Goal: Complete application form

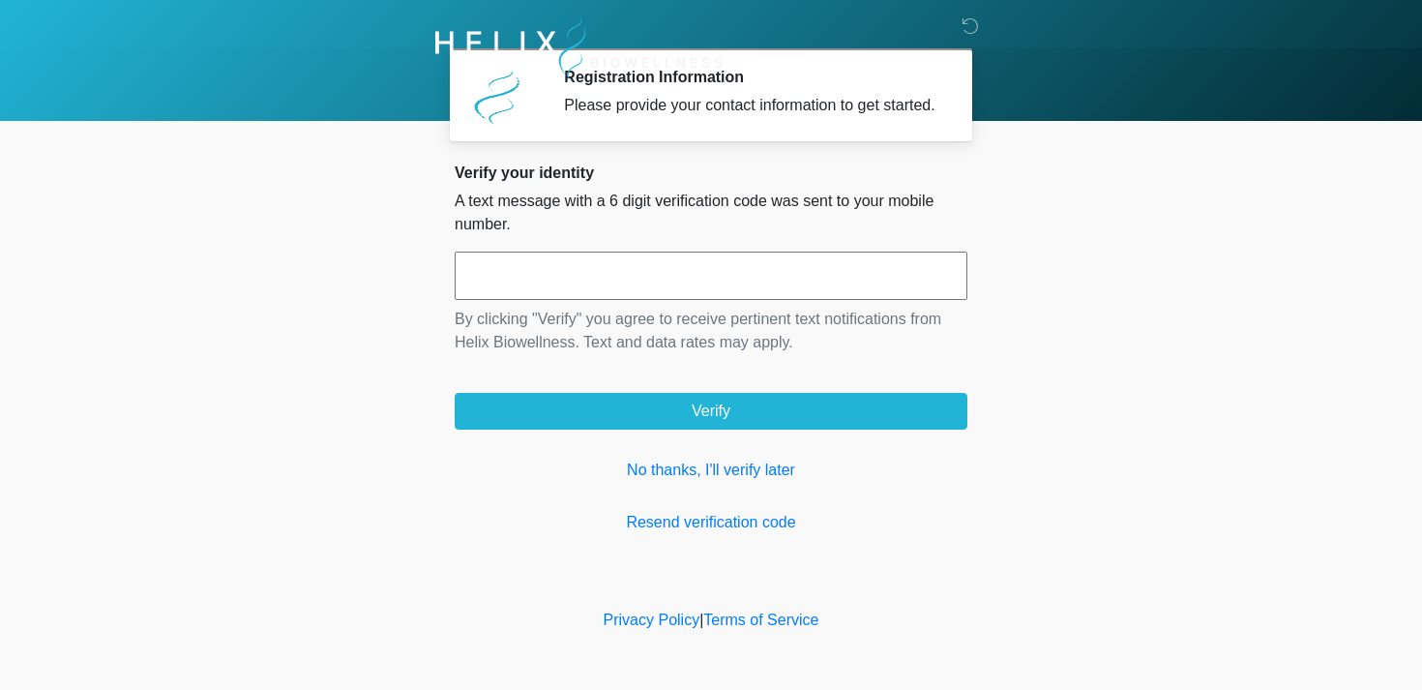
click at [668, 300] on input "text" at bounding box center [711, 276] width 513 height 48
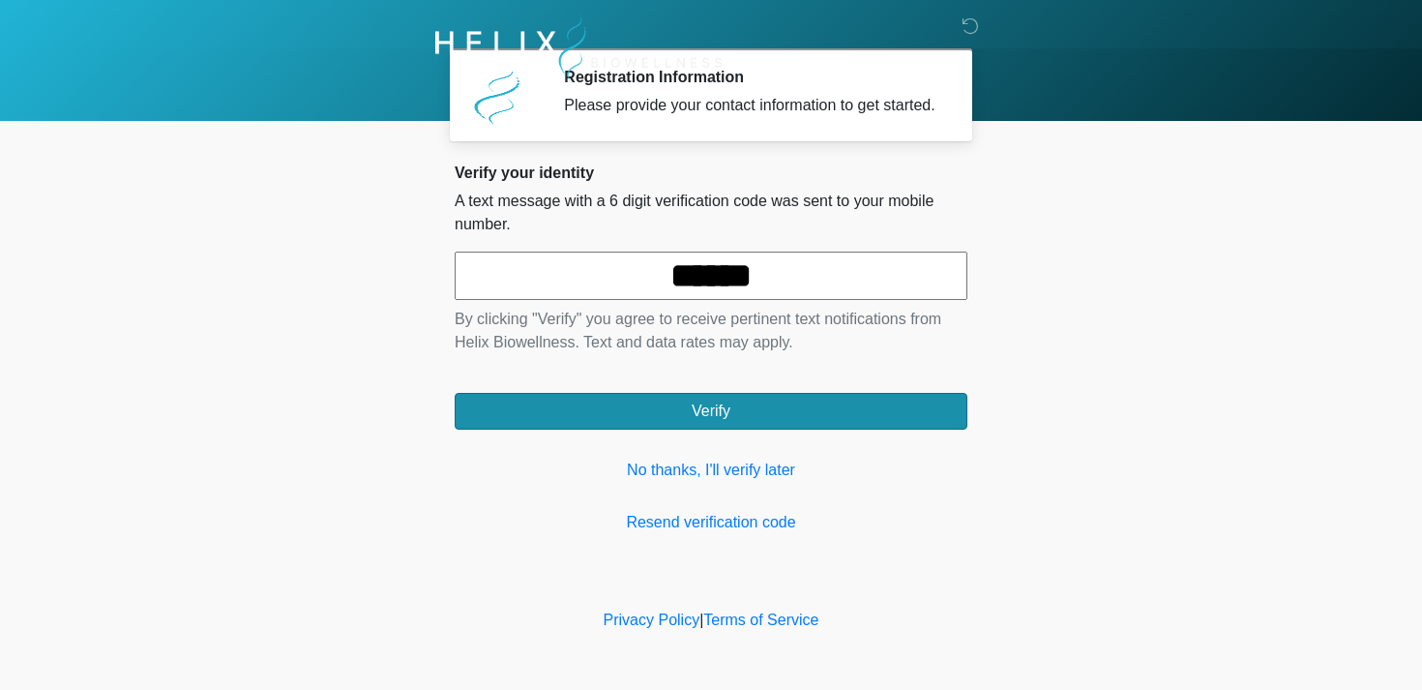
type input "******"
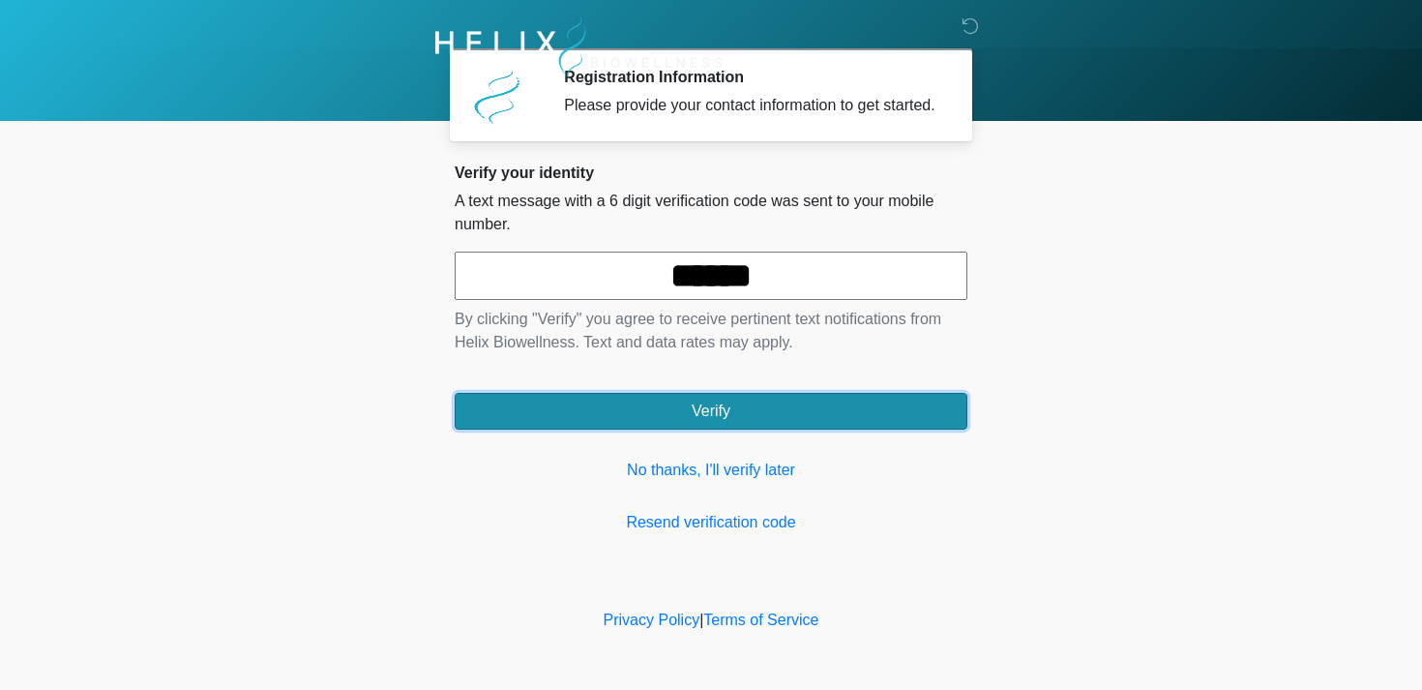
click at [648, 430] on button "Verify" at bounding box center [711, 411] width 513 height 37
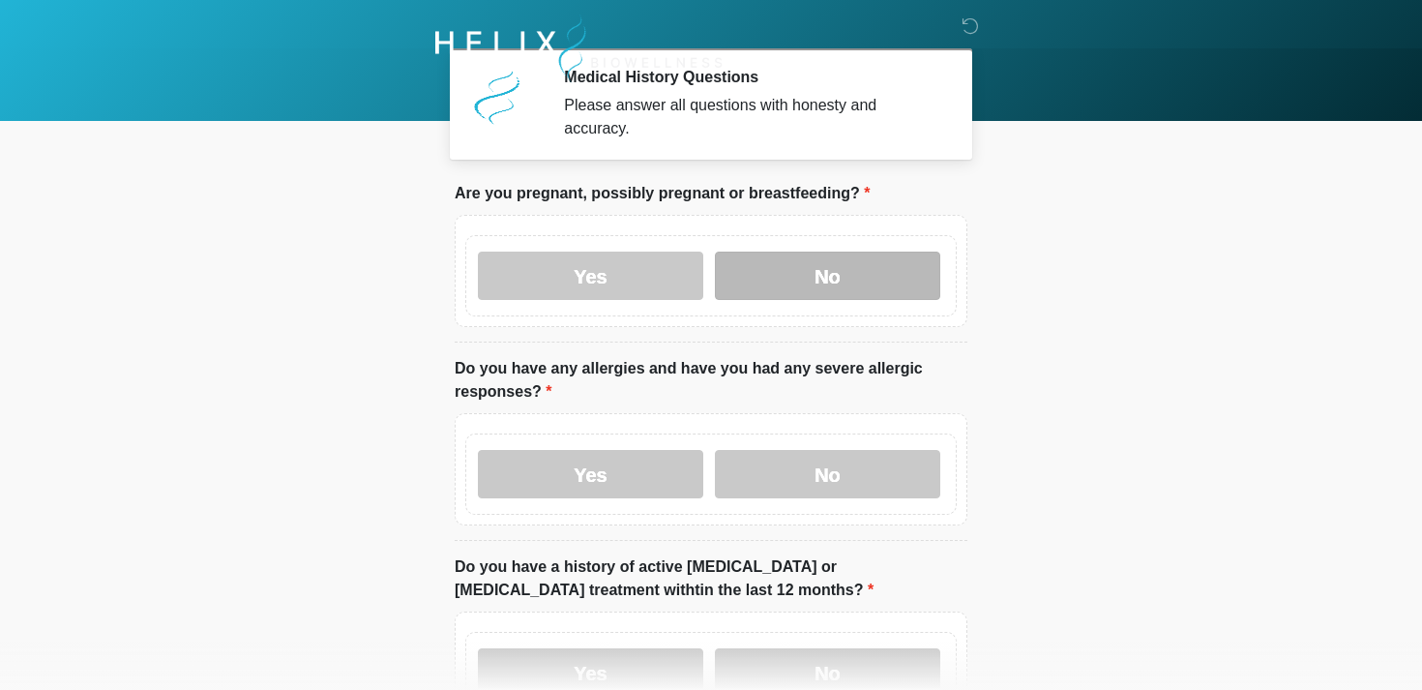
click at [815, 285] on label "No" at bounding box center [827, 276] width 225 height 48
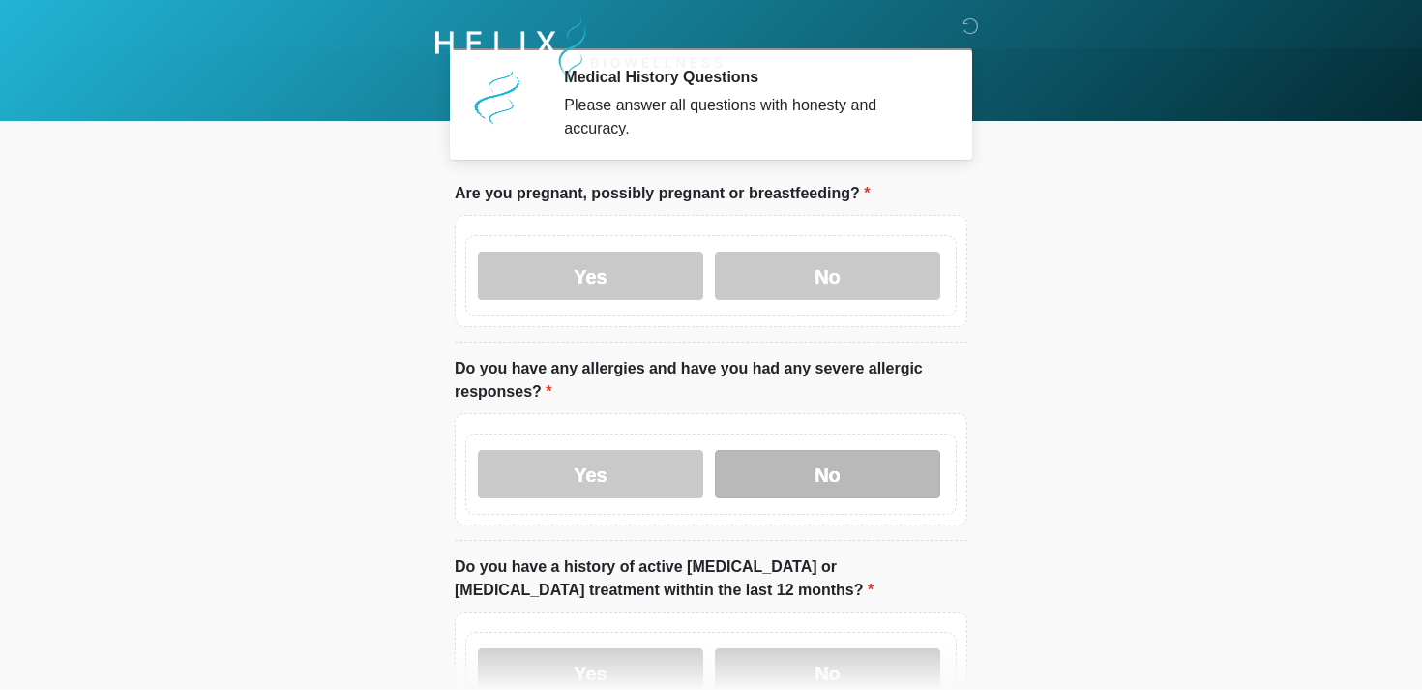
click at [810, 469] on label "No" at bounding box center [827, 474] width 225 height 48
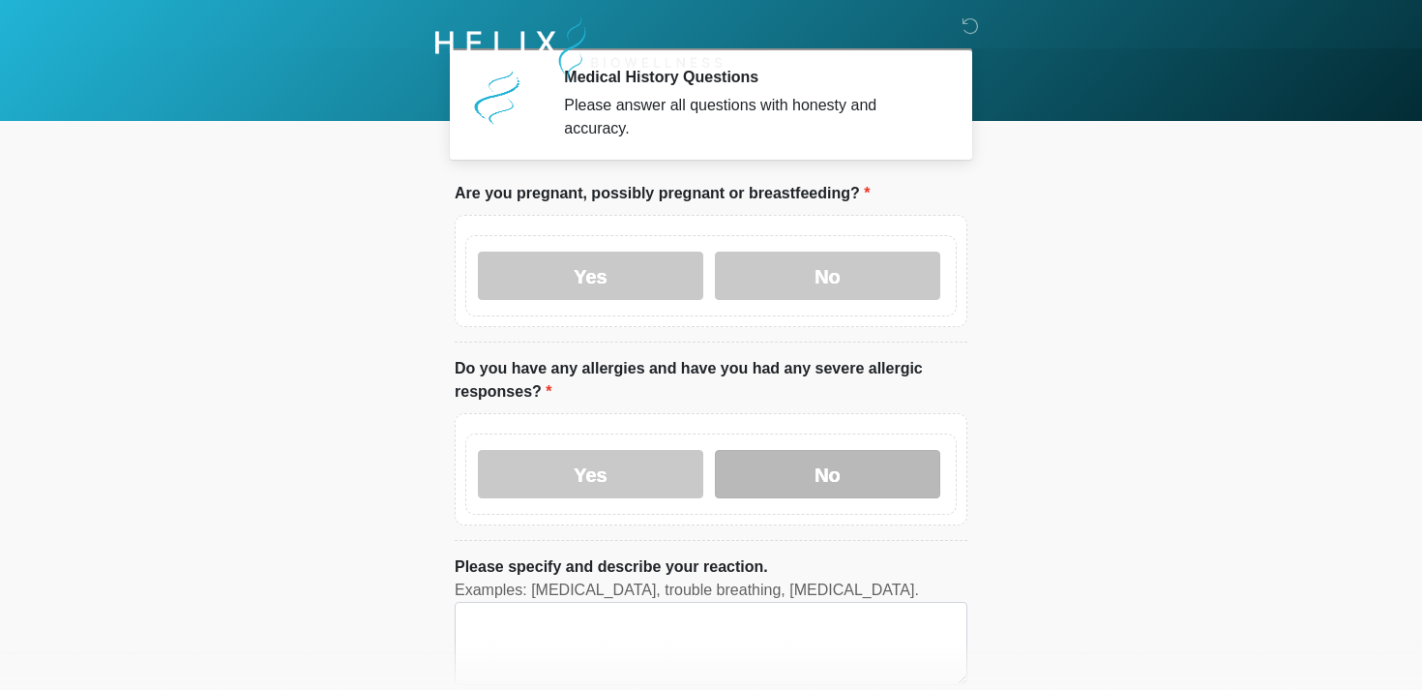
click at [845, 470] on label "No" at bounding box center [827, 474] width 225 height 48
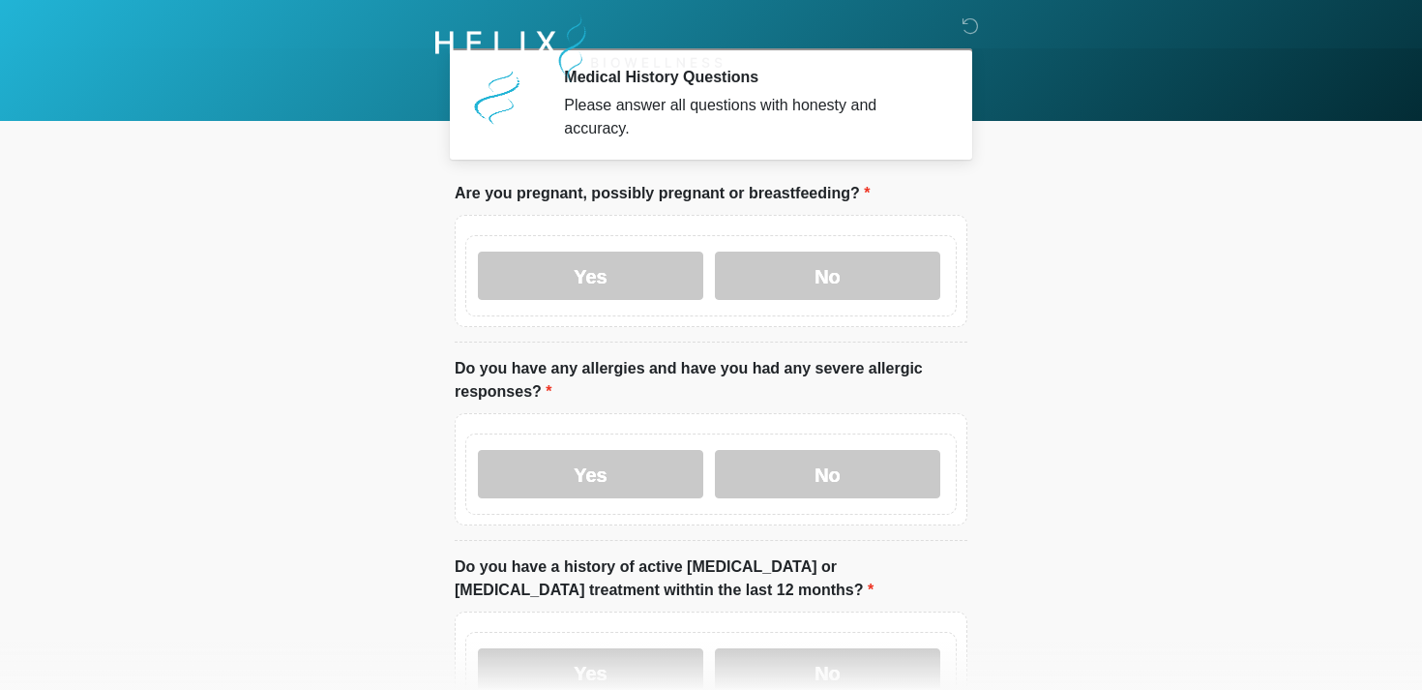
click at [1369, 324] on body "‎ ‎ Medical History Questions Please answer all questions with honesty and accu…" at bounding box center [711, 345] width 1422 height 690
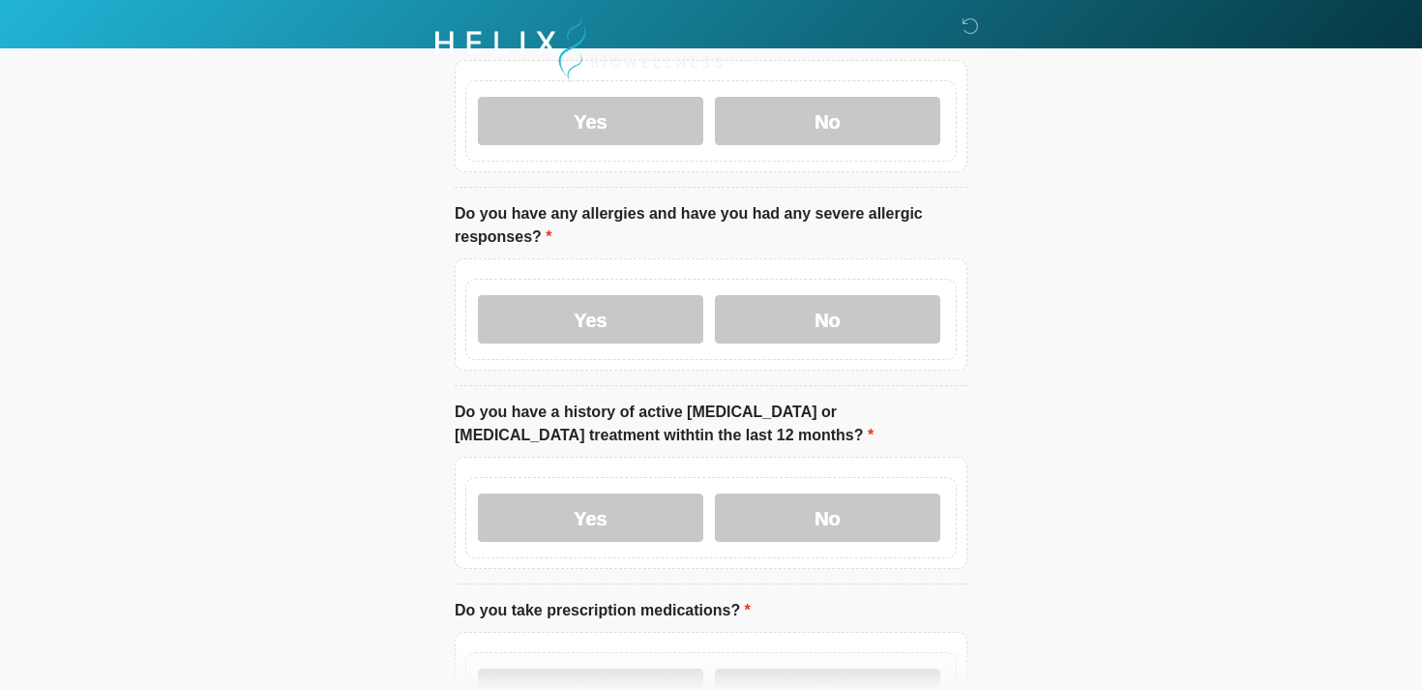
scroll to position [193, 0]
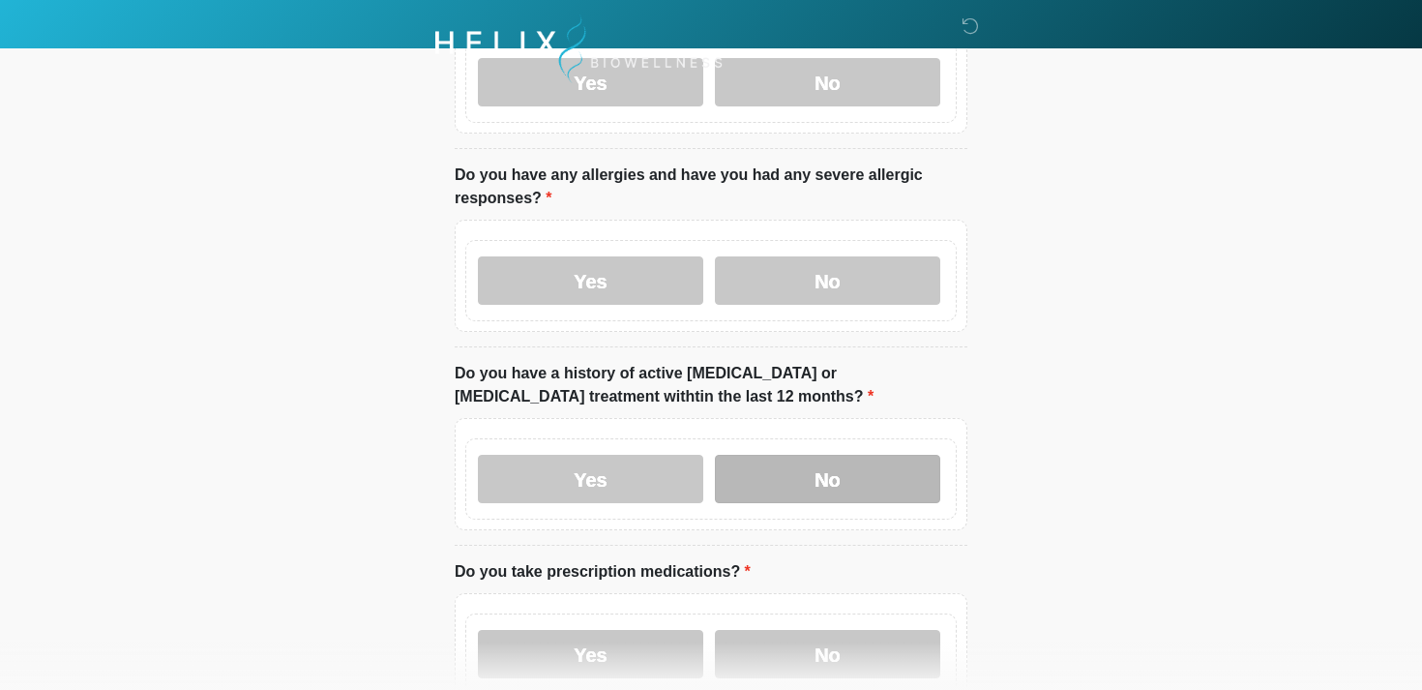
click at [878, 485] on label "No" at bounding box center [827, 479] width 225 height 48
click at [890, 460] on label "No" at bounding box center [827, 479] width 225 height 48
click at [1108, 375] on body "‎ ‎ Medical History Questions Please answer all questions with honesty and accu…" at bounding box center [711, 152] width 1422 height 690
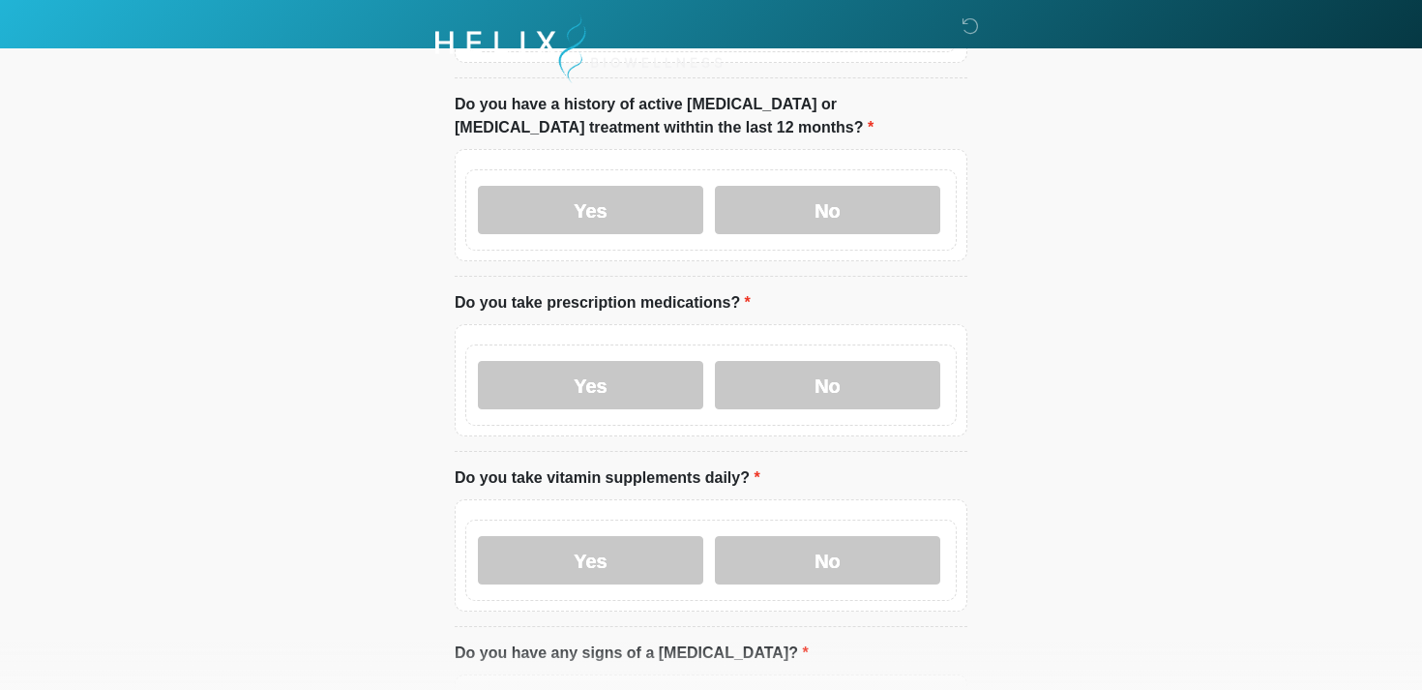
scroll to position [464, 0]
click at [546, 388] on label "Yes" at bounding box center [590, 383] width 225 height 48
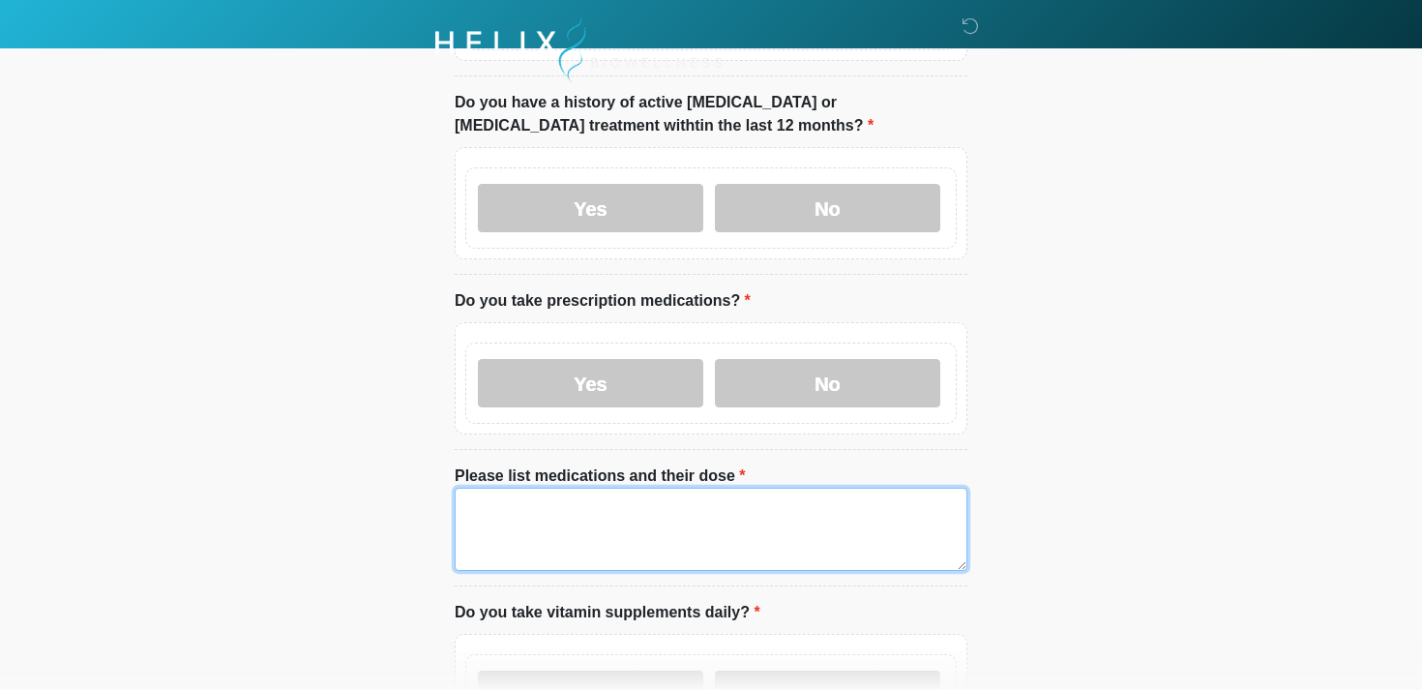
click at [708, 544] on textarea "Please list medications and their dose" at bounding box center [711, 529] width 513 height 83
type textarea "**********"
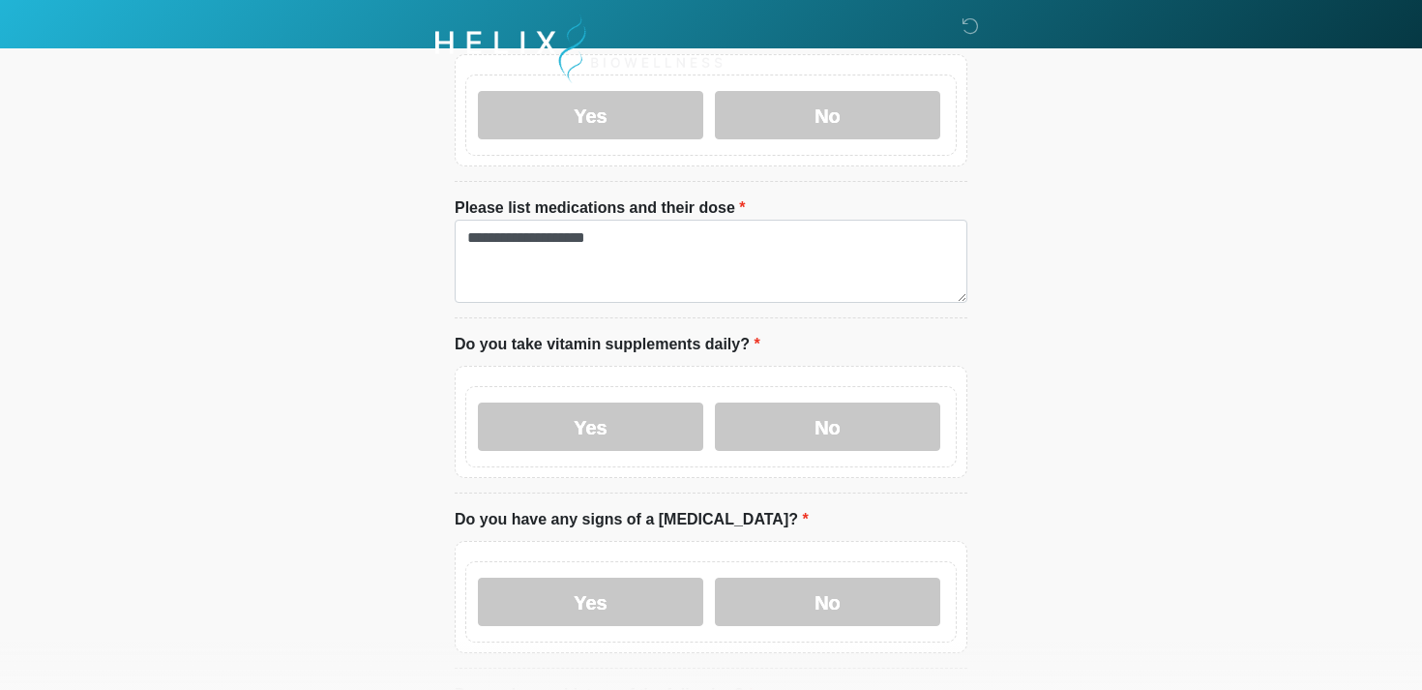
scroll to position [735, 0]
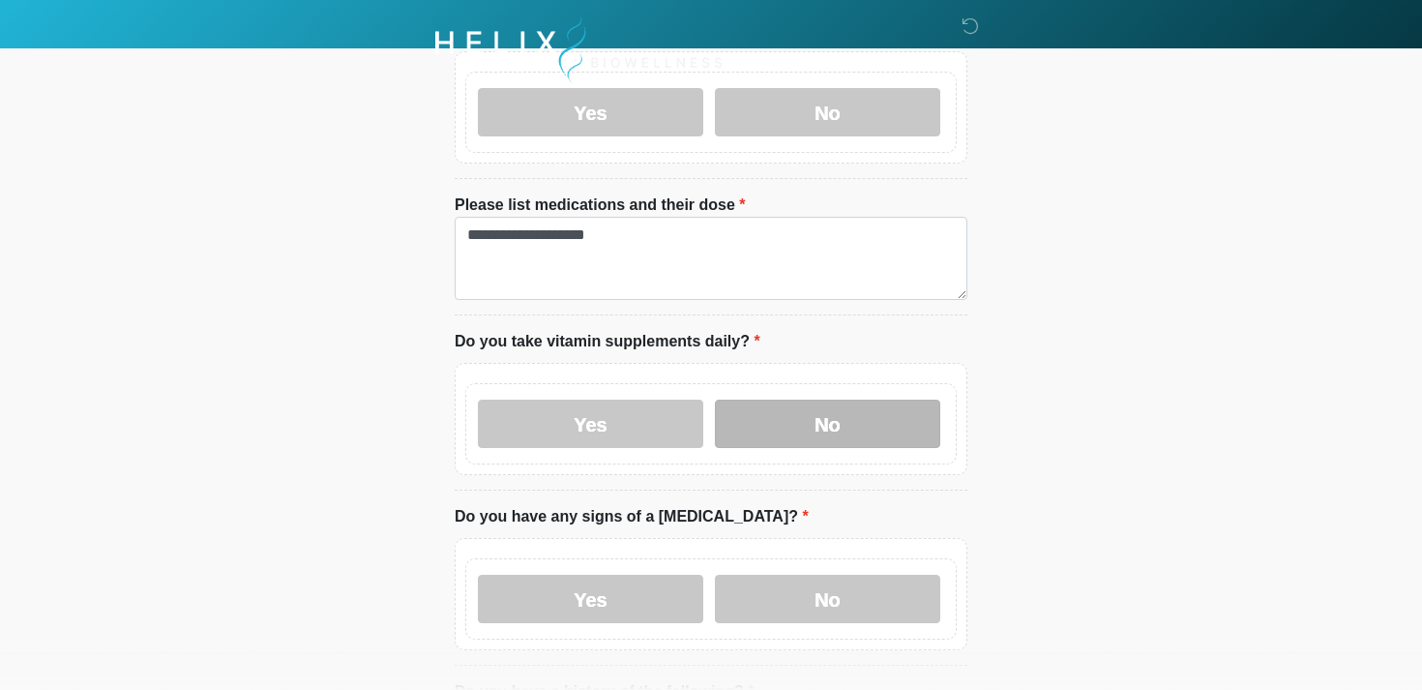
click at [833, 419] on label "No" at bounding box center [827, 424] width 225 height 48
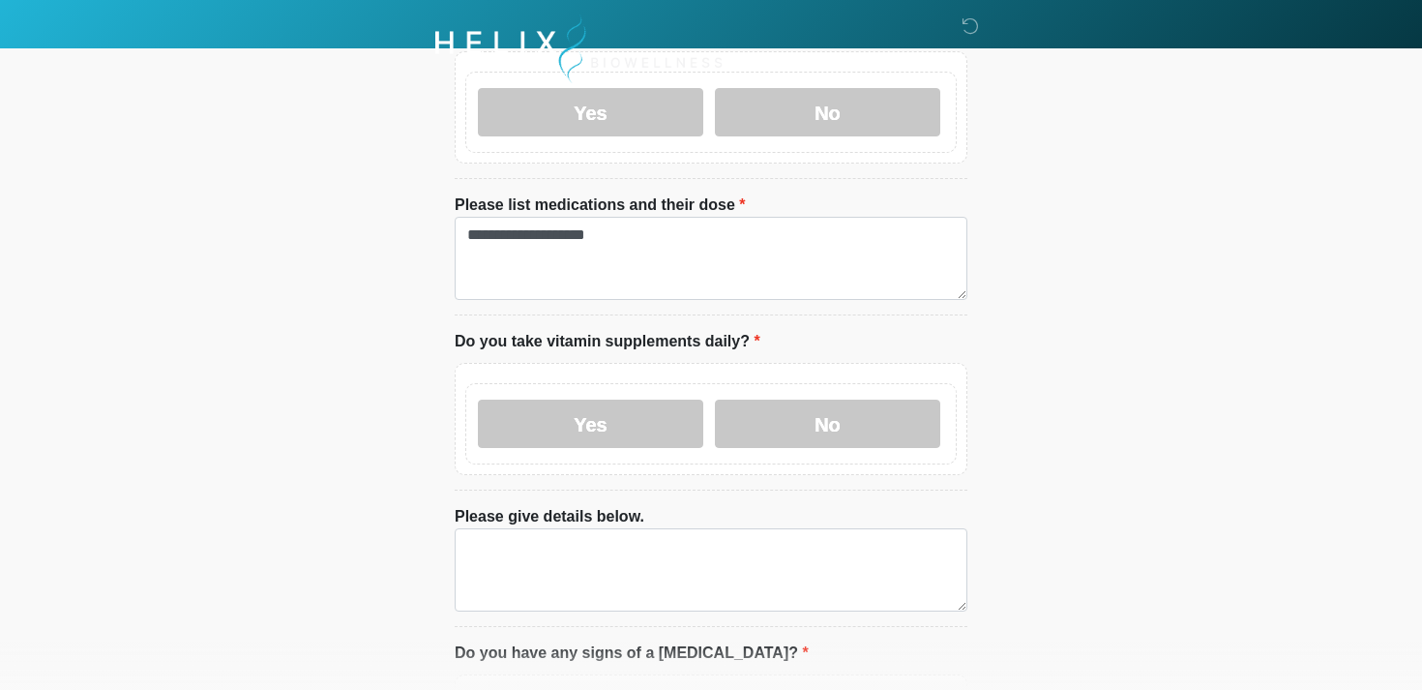
click at [836, 446] on div "Yes No" at bounding box center [710, 423] width 491 height 81
click at [836, 419] on label "No" at bounding box center [827, 424] width 225 height 48
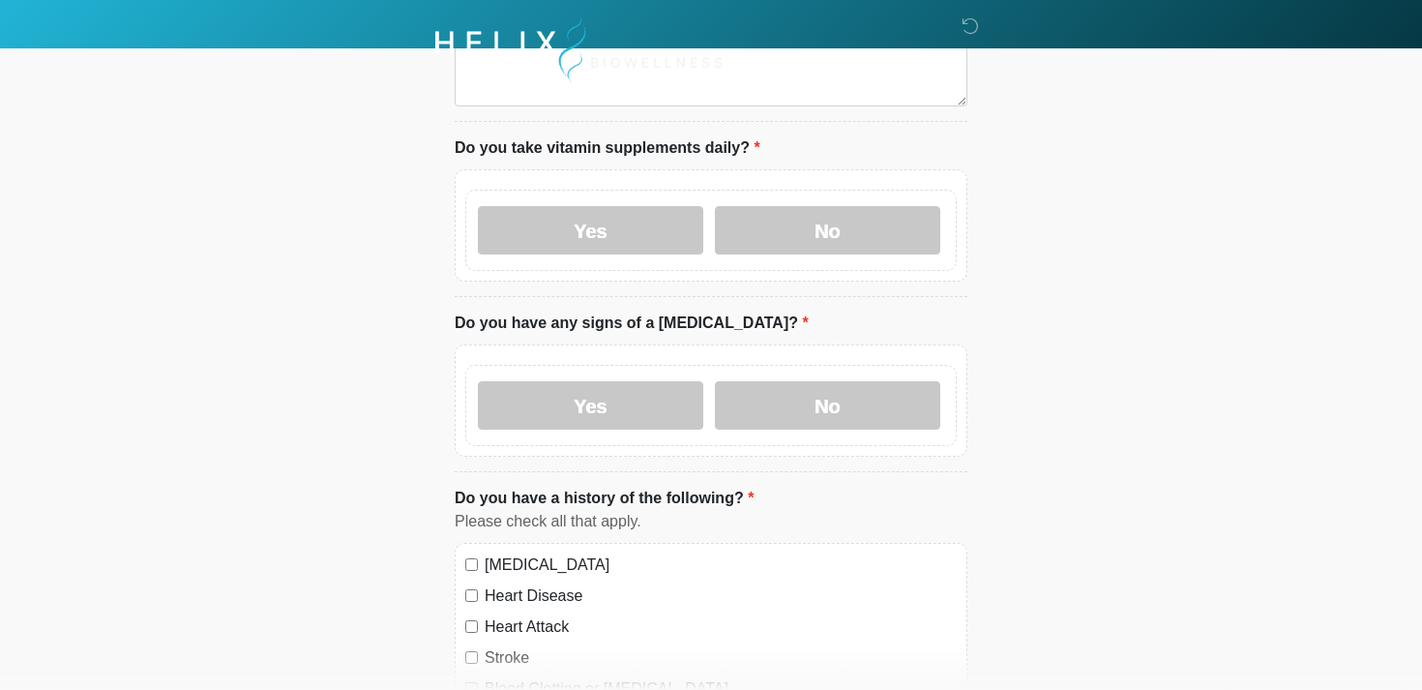
scroll to position [967, 0]
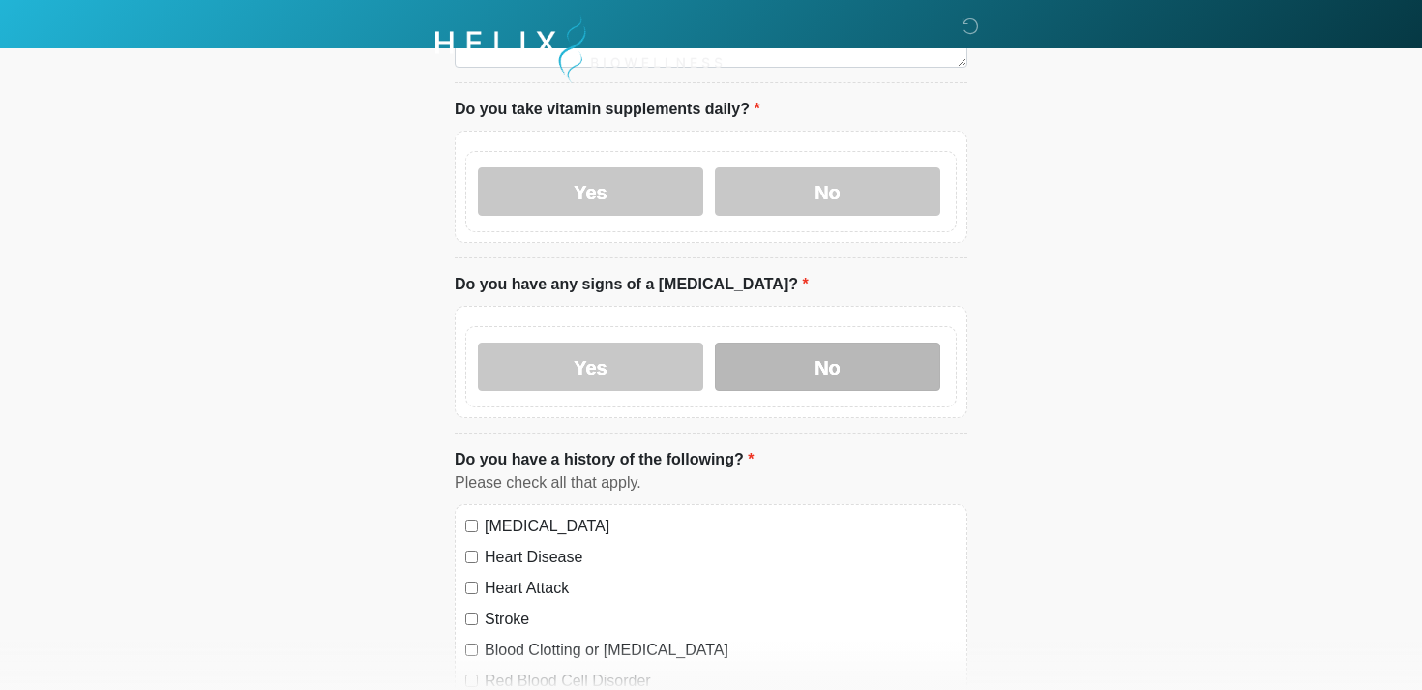
click at [903, 367] on label "No" at bounding box center [827, 366] width 225 height 48
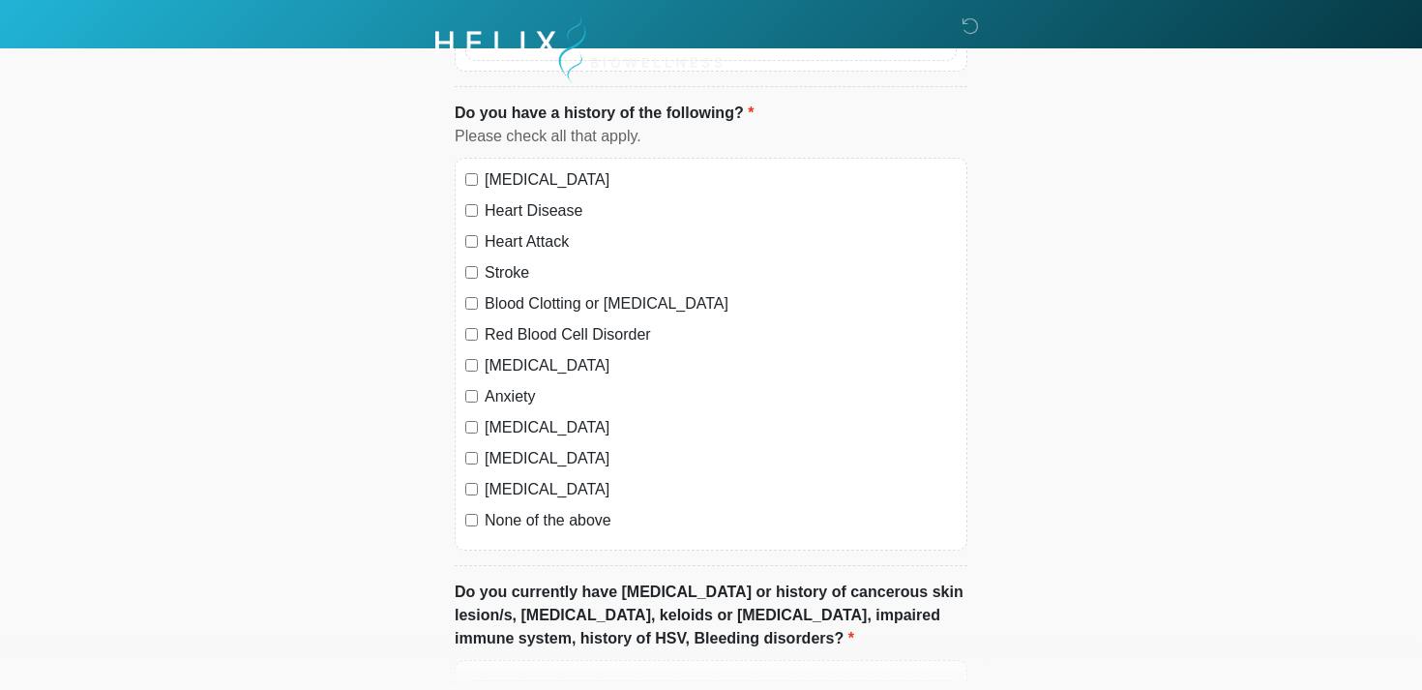
scroll to position [1316, 0]
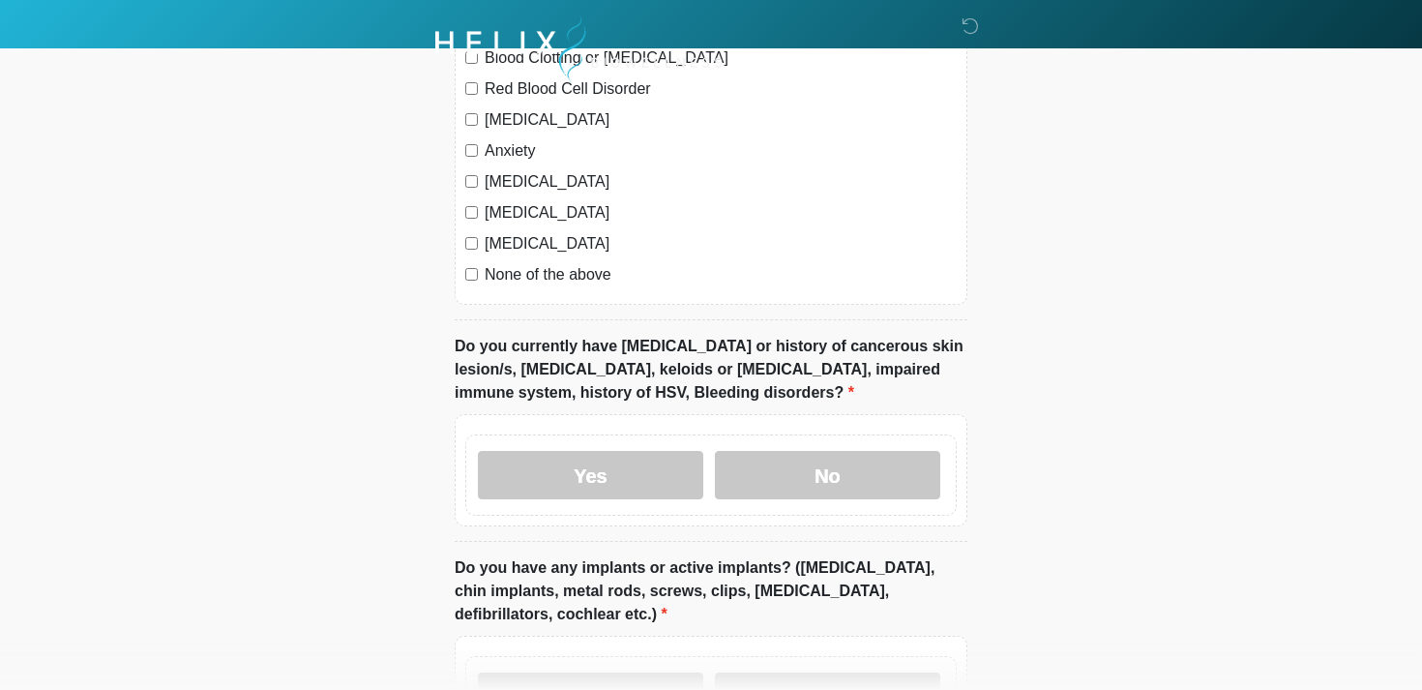
scroll to position [1586, 0]
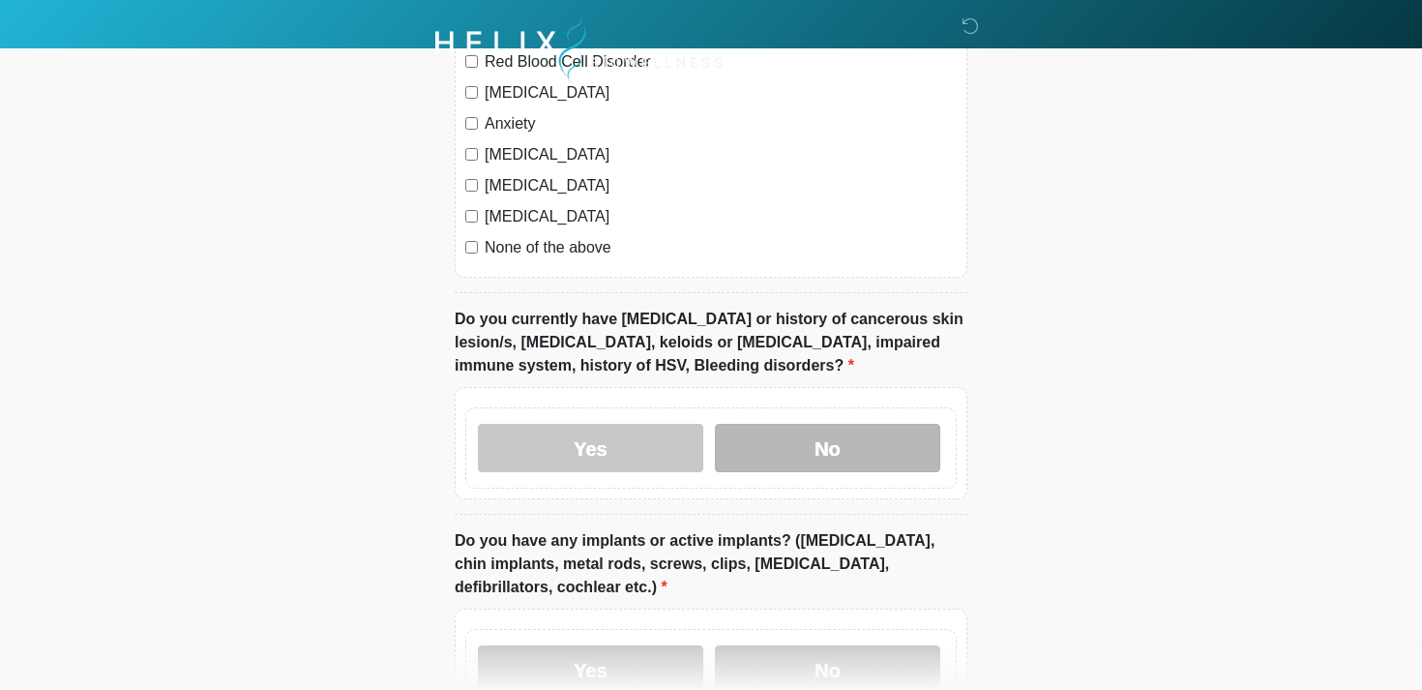
click at [896, 430] on label "No" at bounding box center [827, 448] width 225 height 48
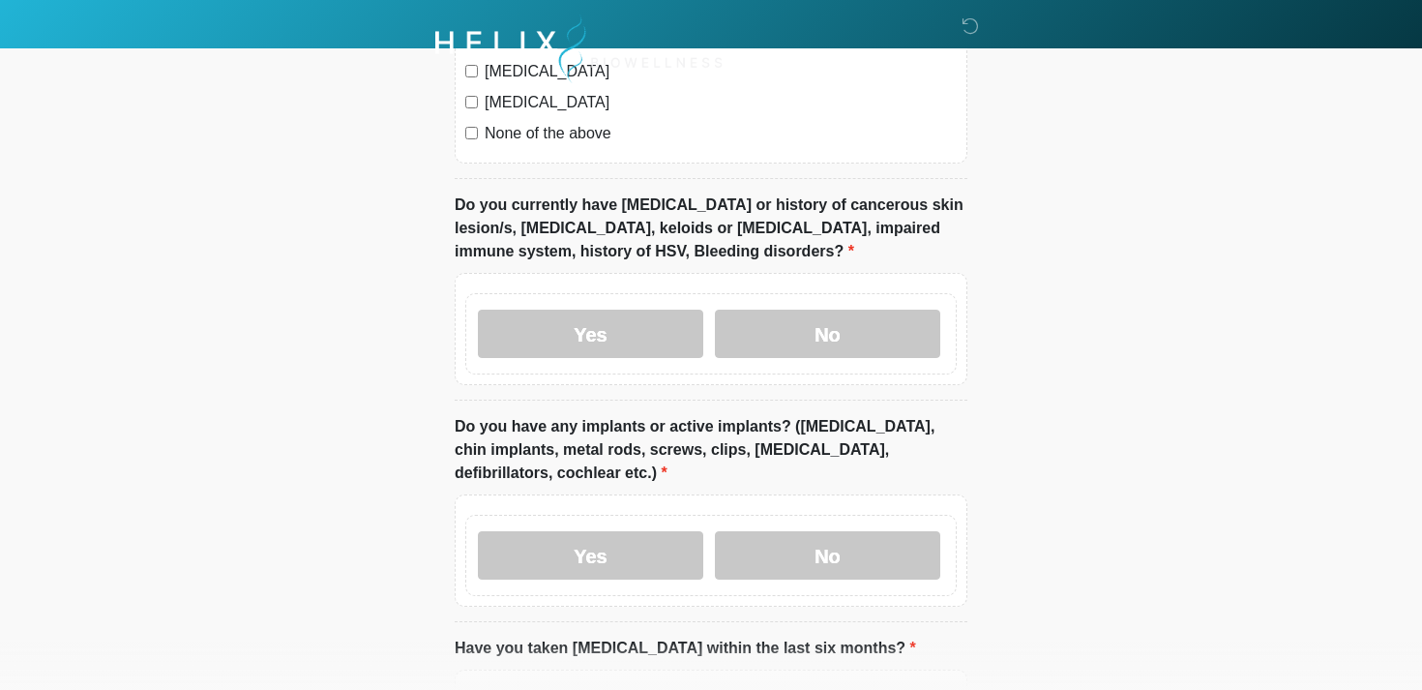
scroll to position [1703, 0]
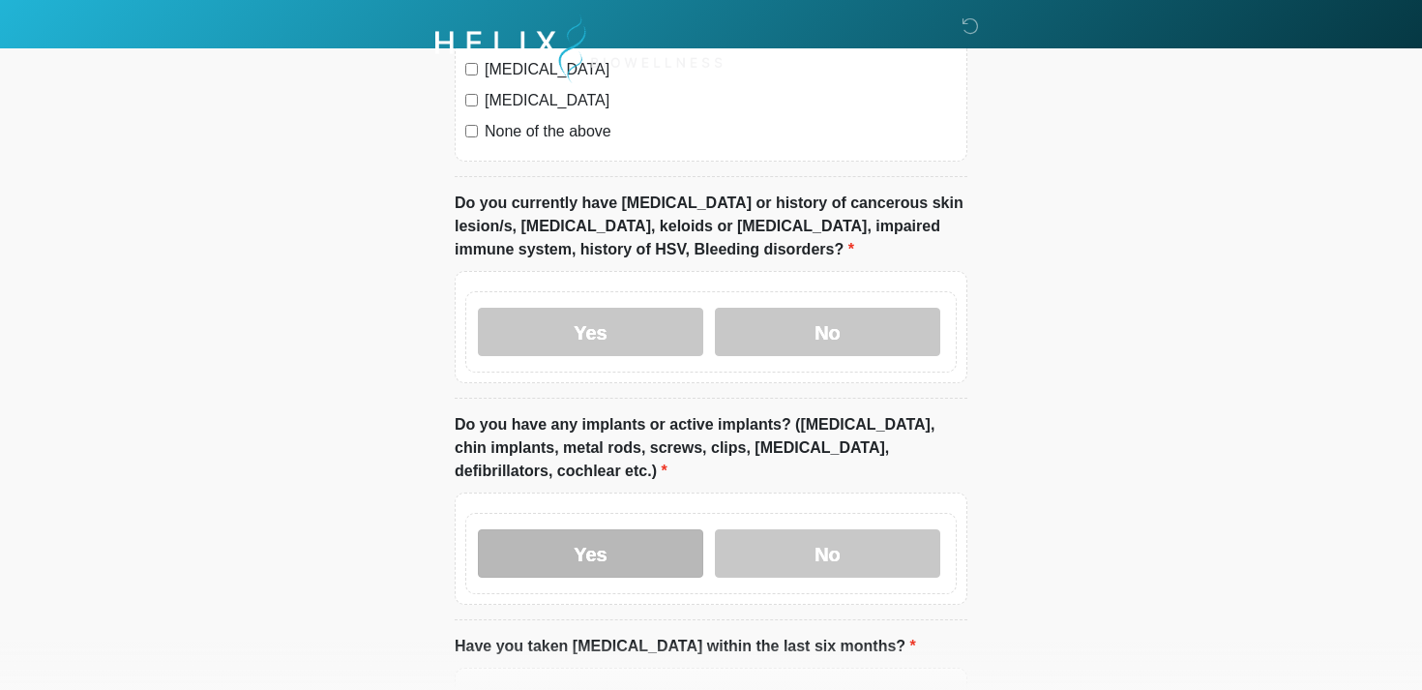
click at [658, 544] on label "Yes" at bounding box center [590, 553] width 225 height 48
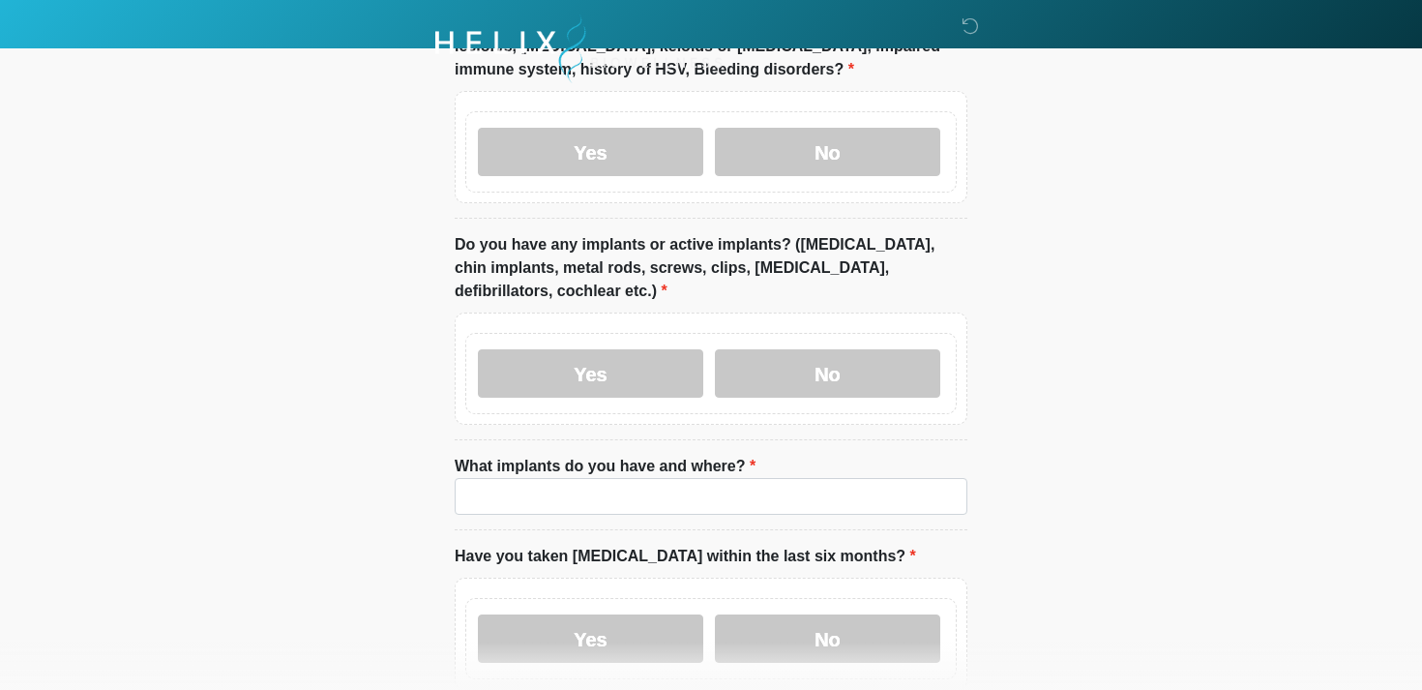
scroll to position [1896, 0]
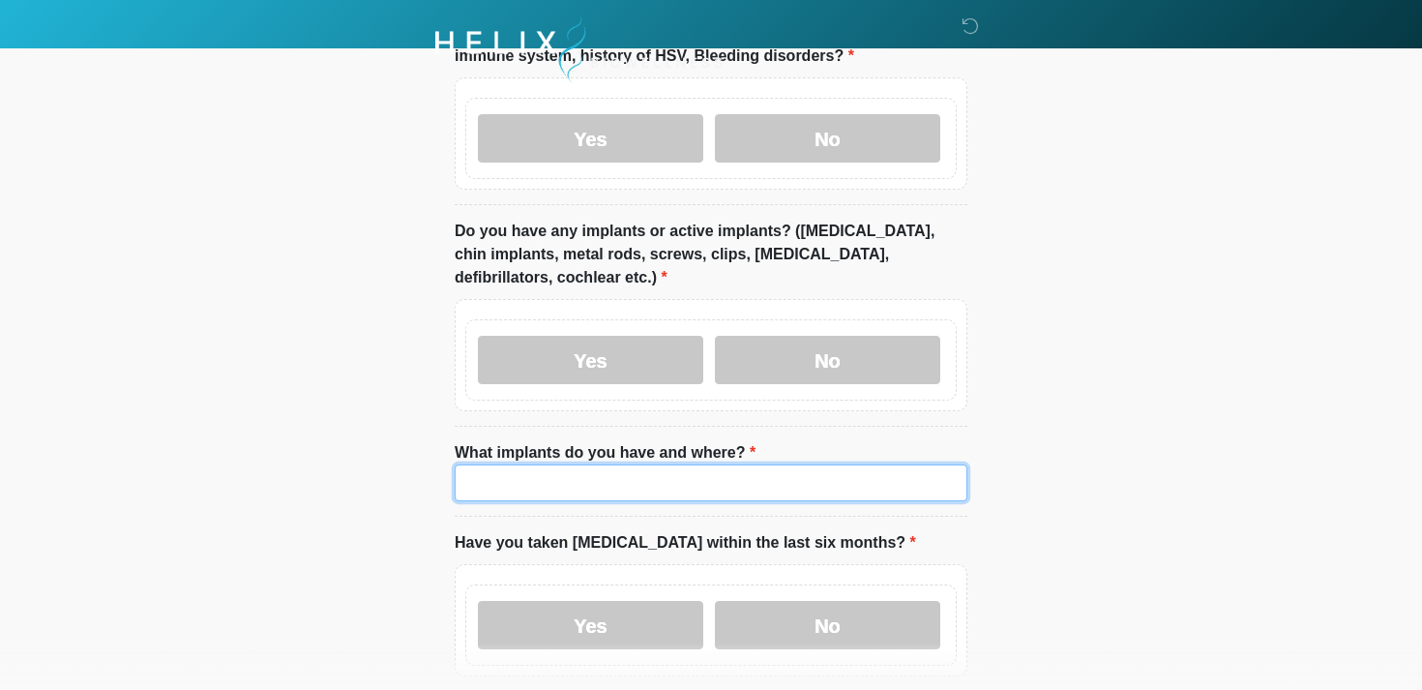
click at [643, 484] on input "What implants do you have and where?" at bounding box center [711, 482] width 513 height 37
type input "**********"
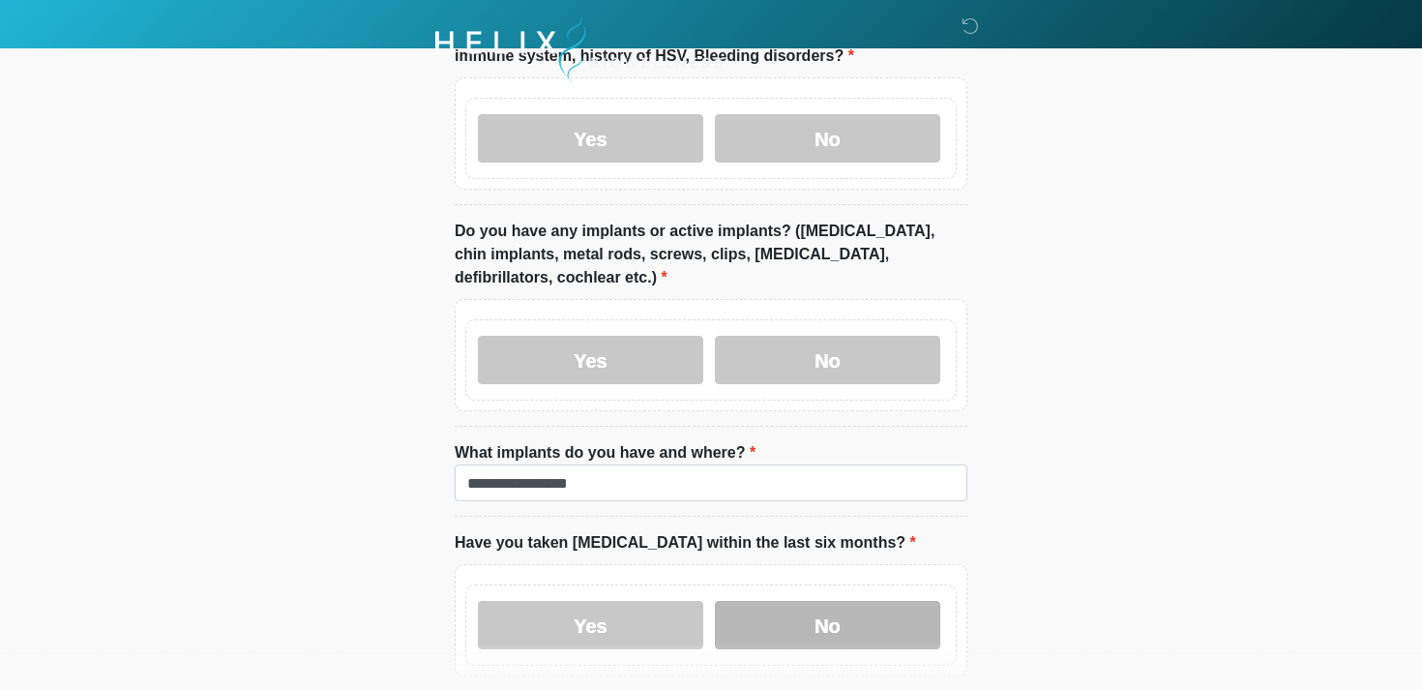
click at [887, 603] on label "No" at bounding box center [827, 625] width 225 height 48
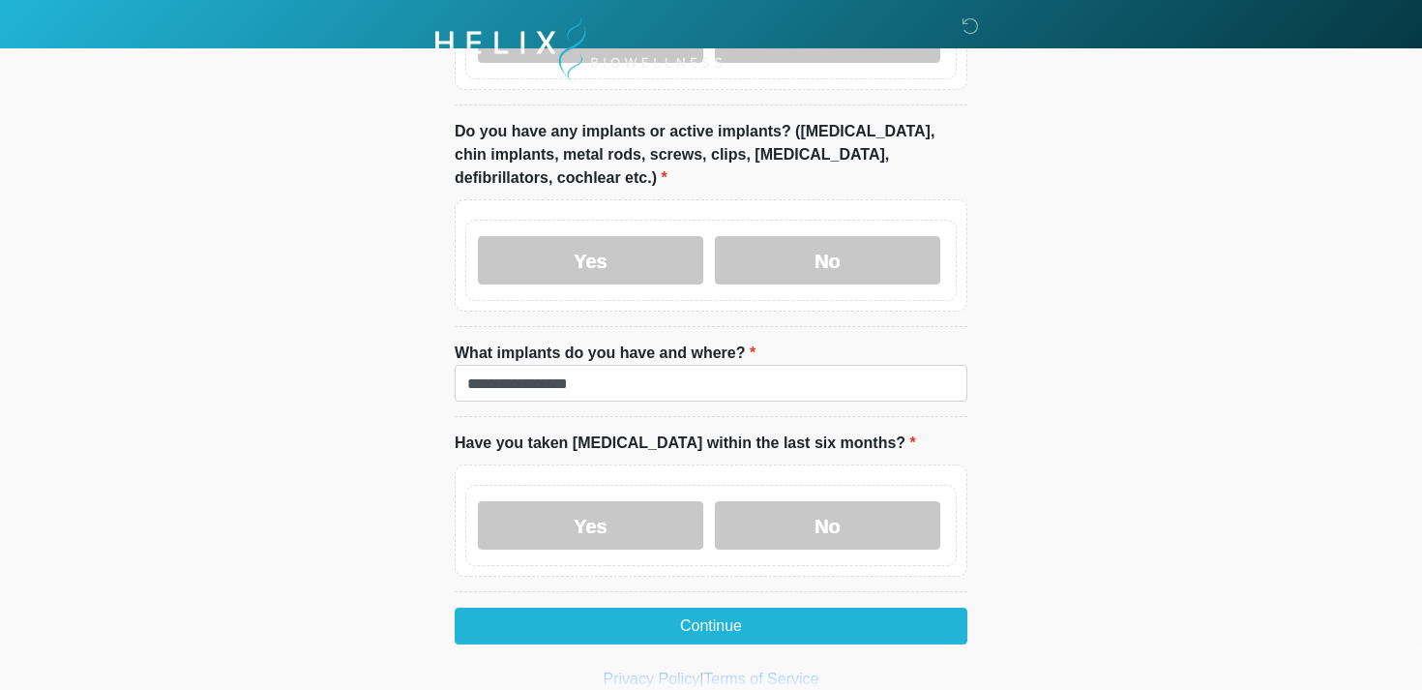
scroll to position [2049, 0]
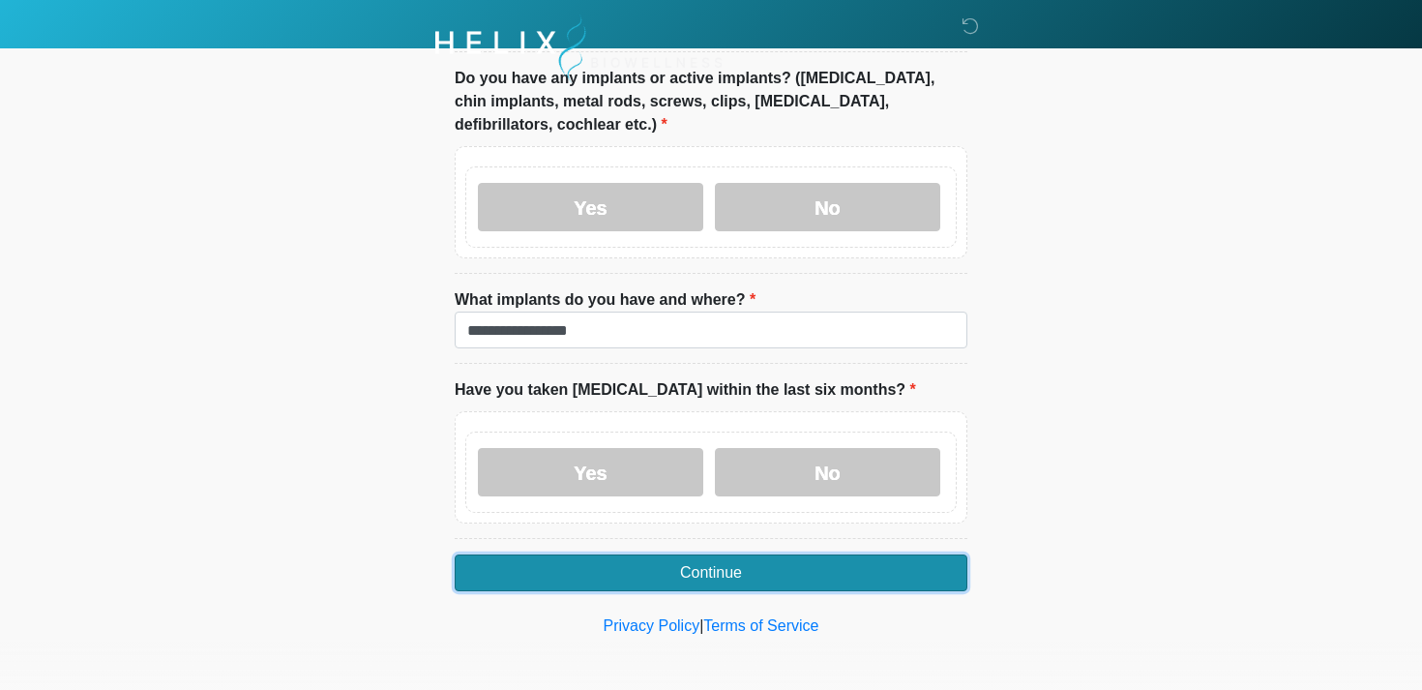
click at [923, 557] on button "Continue" at bounding box center [711, 572] width 513 height 37
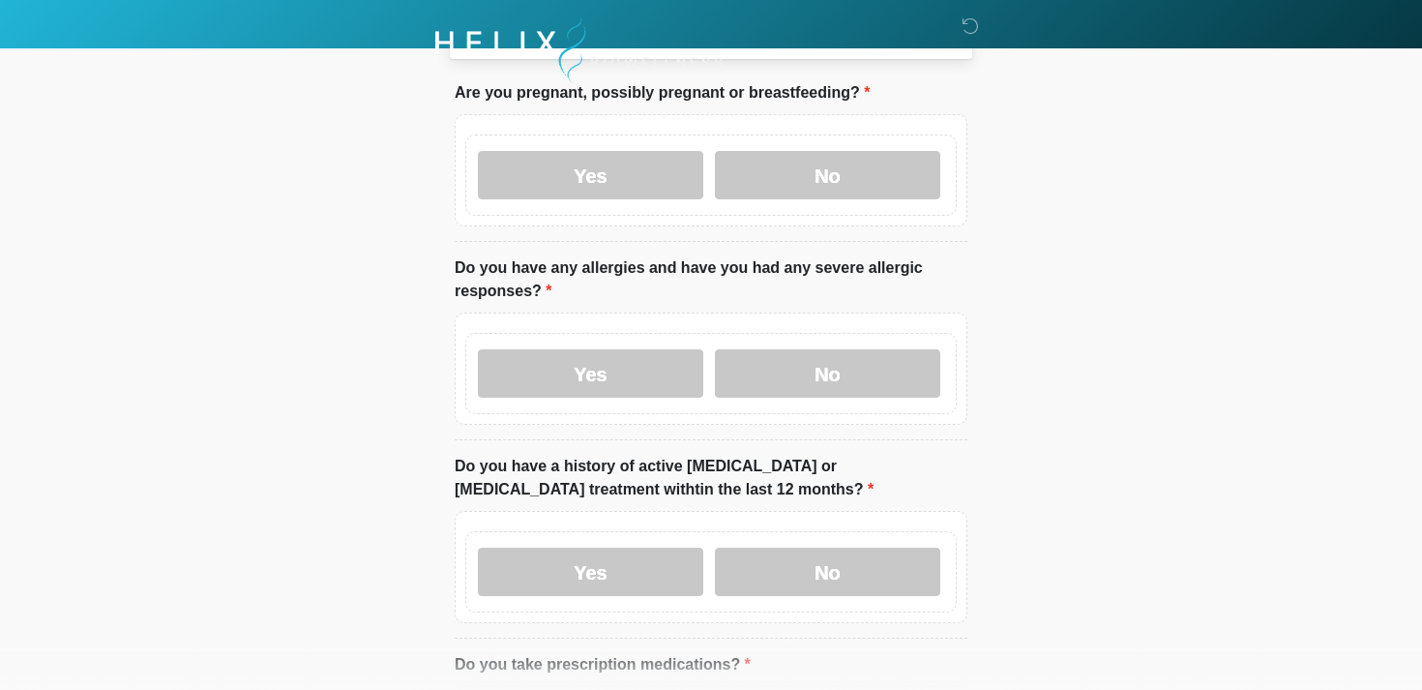
scroll to position [0, 0]
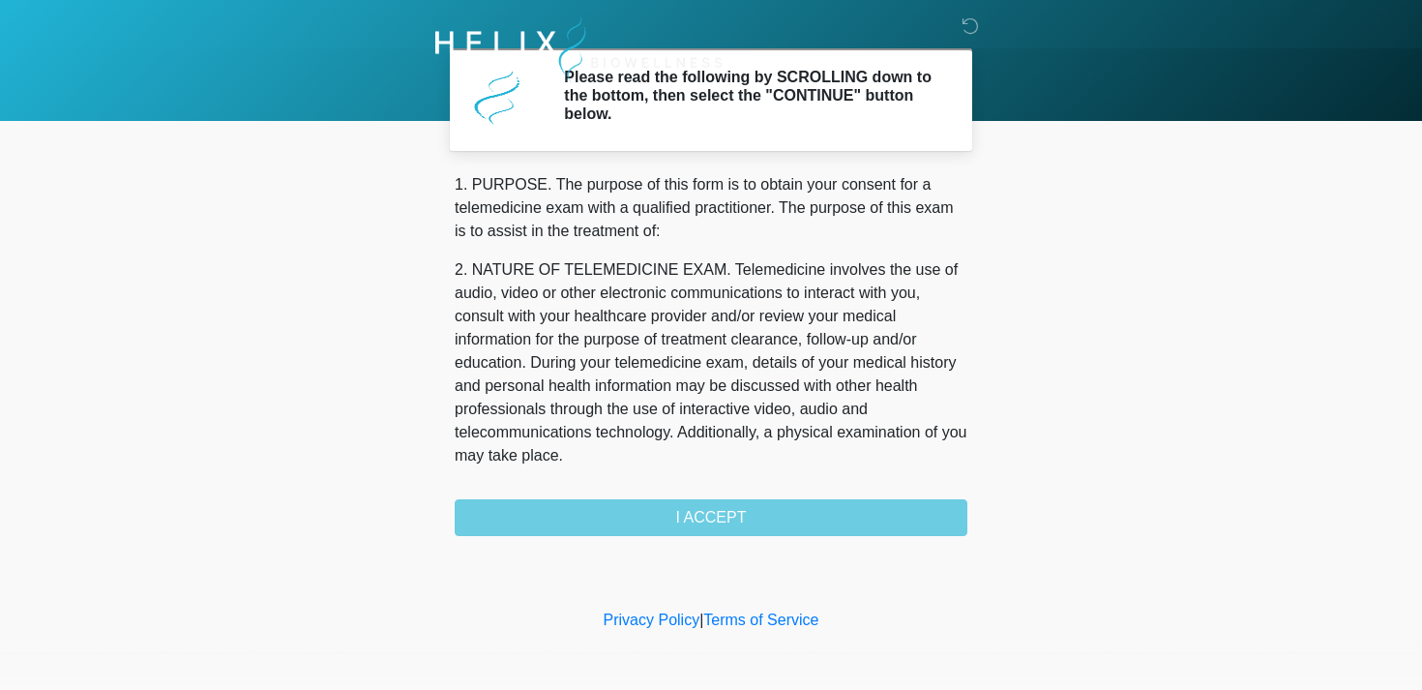
click at [874, 514] on div "1. PURPOSE. The purpose of this form is to obtain your consent for a telemedici…" at bounding box center [711, 354] width 513 height 363
click at [672, 523] on div "1. PURPOSE. The purpose of this form is to obtain your consent for a telemedici…" at bounding box center [711, 354] width 513 height 363
click at [715, 517] on div "1. PURPOSE. The purpose of this form is to obtain your consent for a telemedici…" at bounding box center [711, 354] width 513 height 363
click at [957, 354] on p "2. NATURE OF TELEMEDICINE EXAM. Telemedicine involves the use of audio, video o…" at bounding box center [711, 362] width 513 height 209
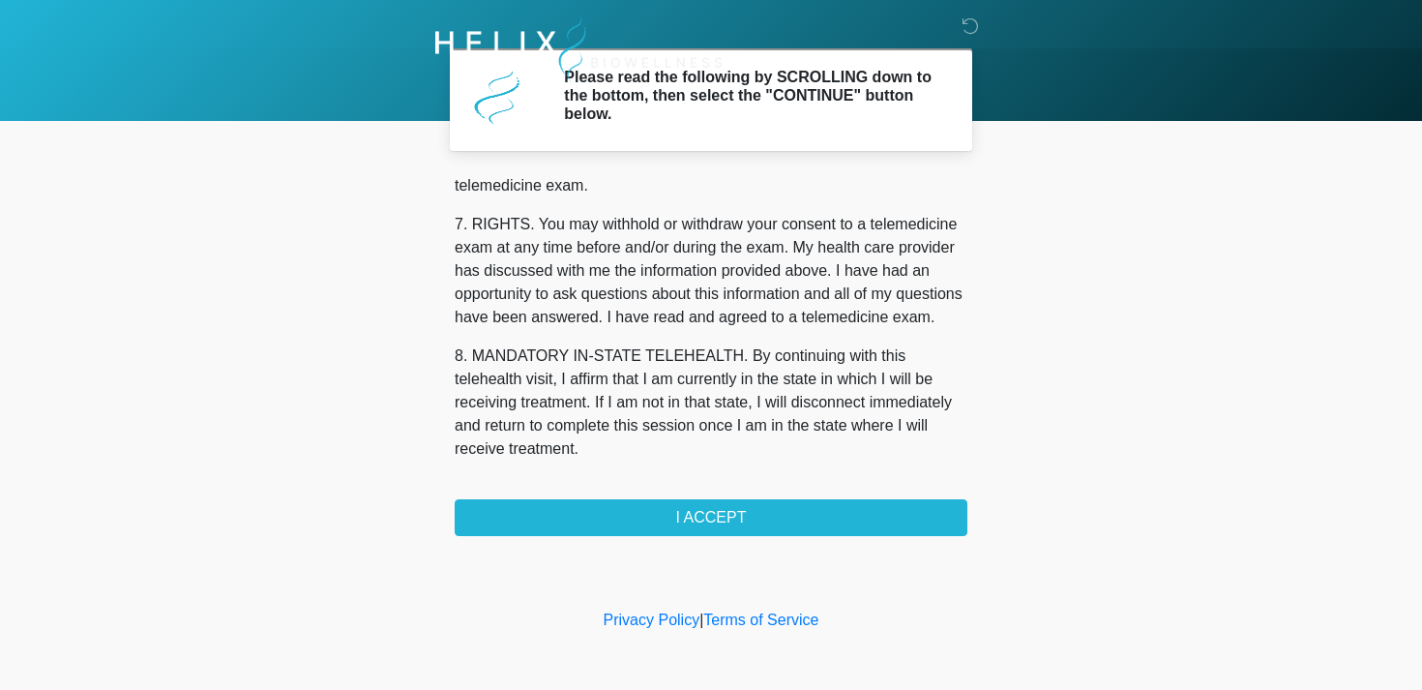
scroll to position [819, 0]
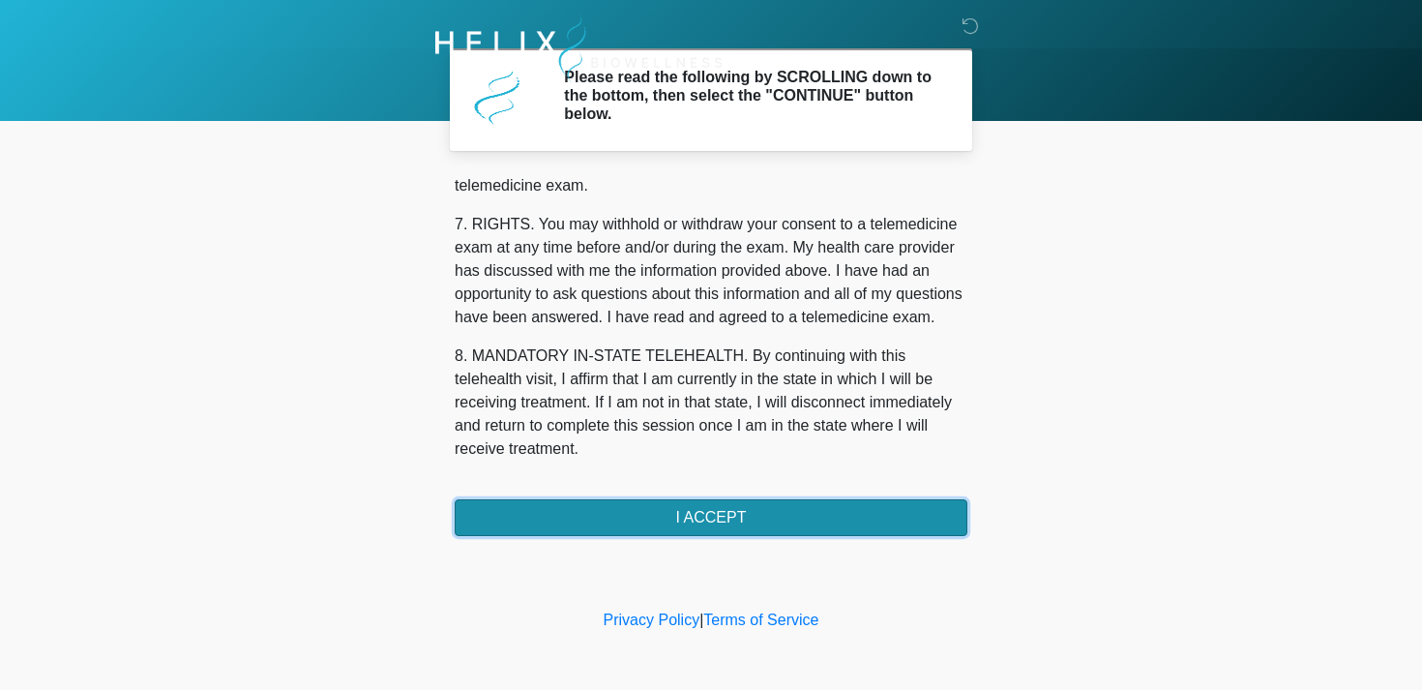
click at [889, 506] on button "I ACCEPT" at bounding box center [711, 517] width 513 height 37
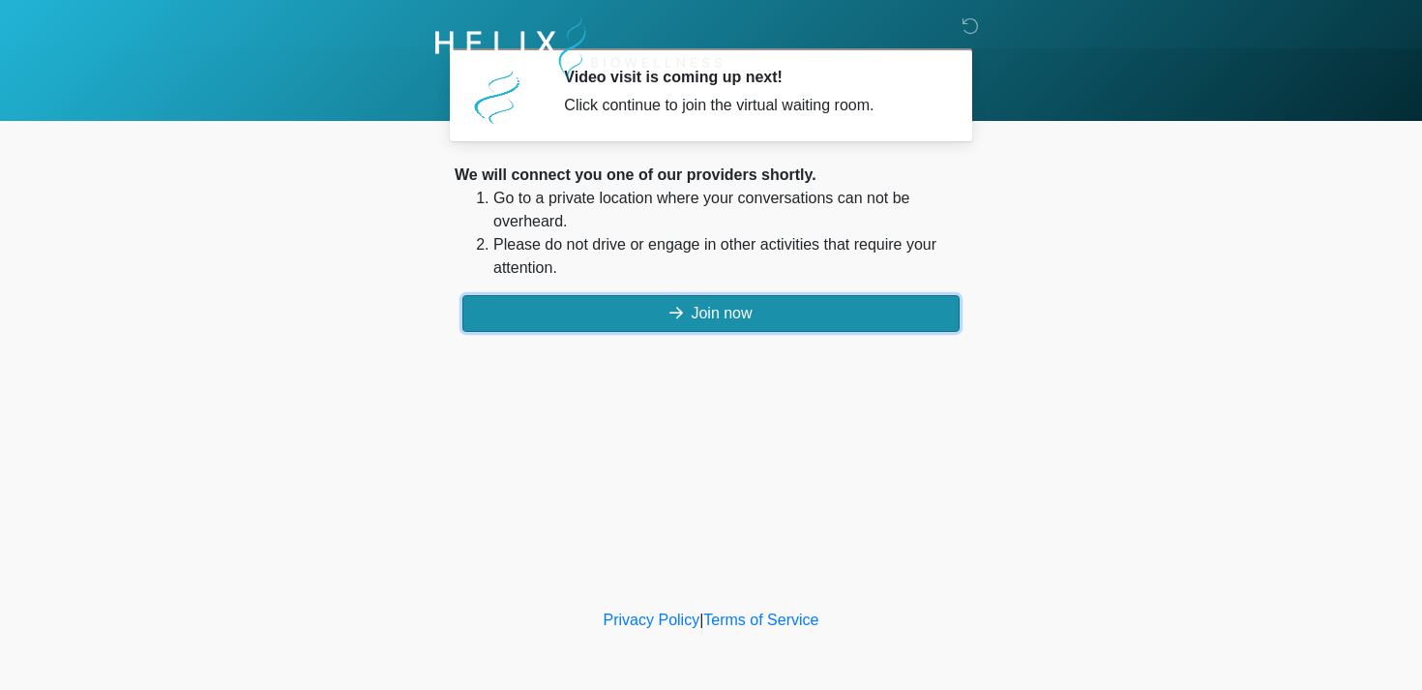
click at [814, 320] on button "Join now" at bounding box center [710, 313] width 497 height 37
